Goal: Task Accomplishment & Management: Complete application form

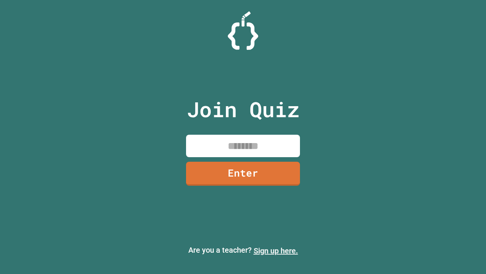
click at [276, 250] on link "Sign up here." at bounding box center [276, 250] width 44 height 9
